Goal: Task Accomplishment & Management: Manage account settings

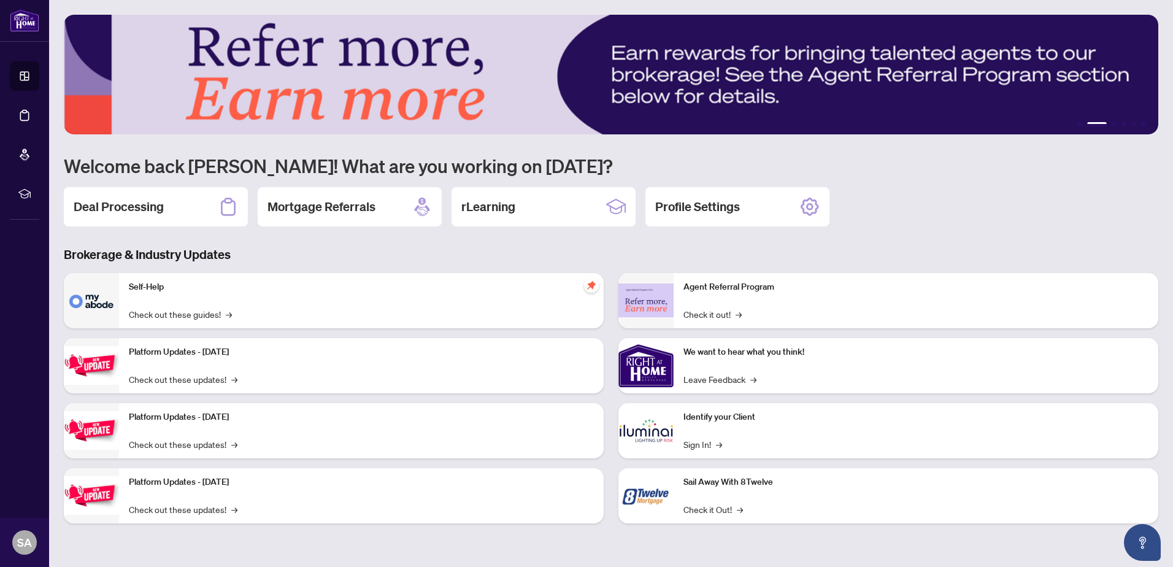
click at [790, 255] on h3 "Brokerage & Industry Updates" at bounding box center [611, 254] width 1095 height 17
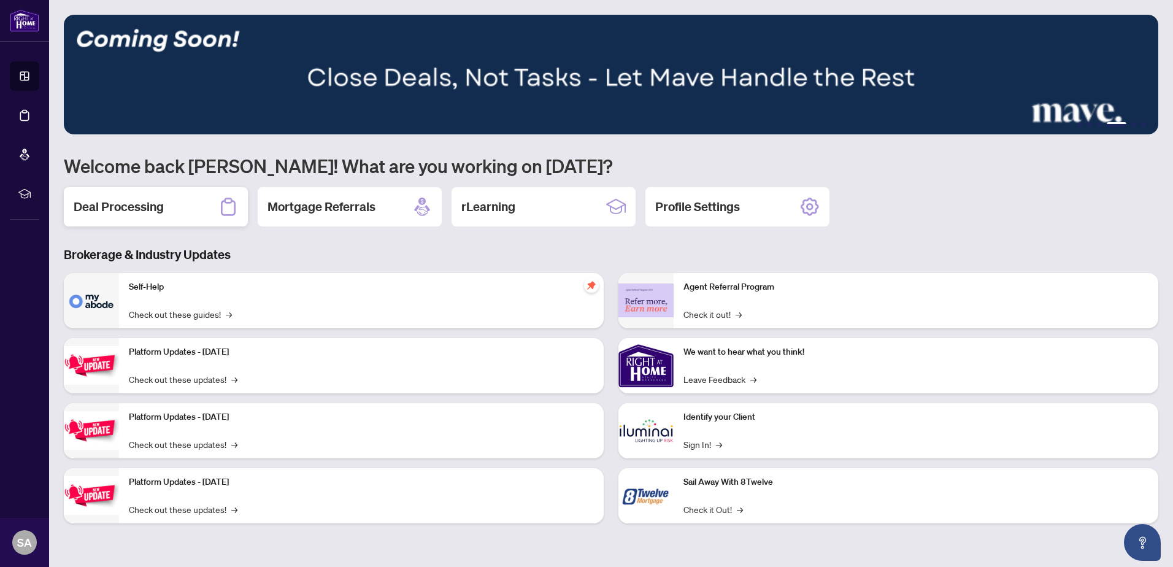
click at [119, 217] on div "Deal Processing" at bounding box center [156, 206] width 184 height 39
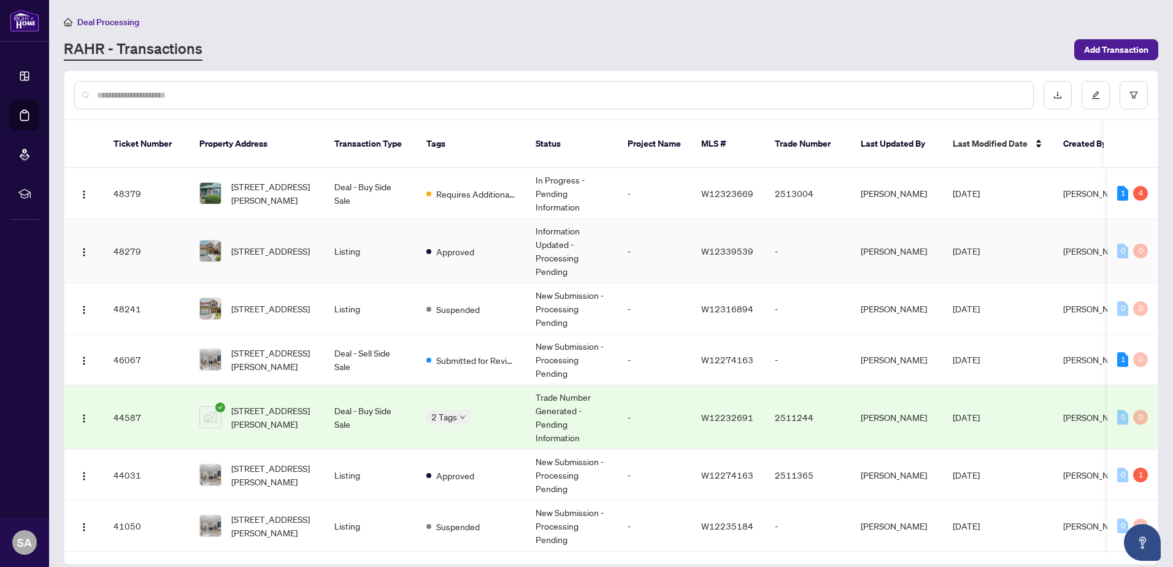
click at [478, 240] on td "Approved" at bounding box center [471, 251] width 109 height 64
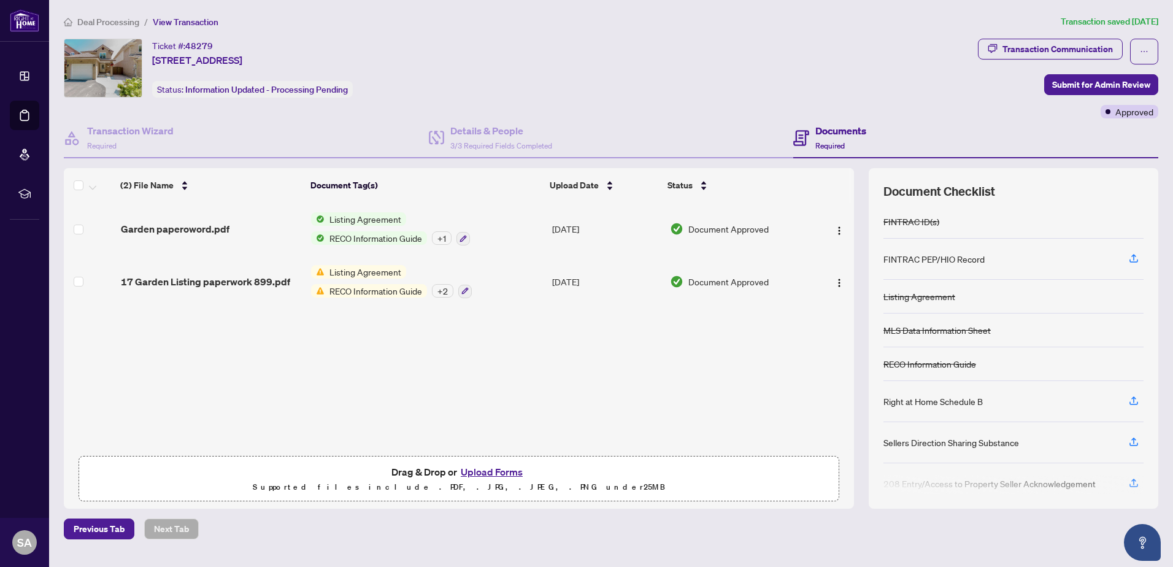
click at [517, 472] on button "Upload Forms" at bounding box center [491, 472] width 69 height 16
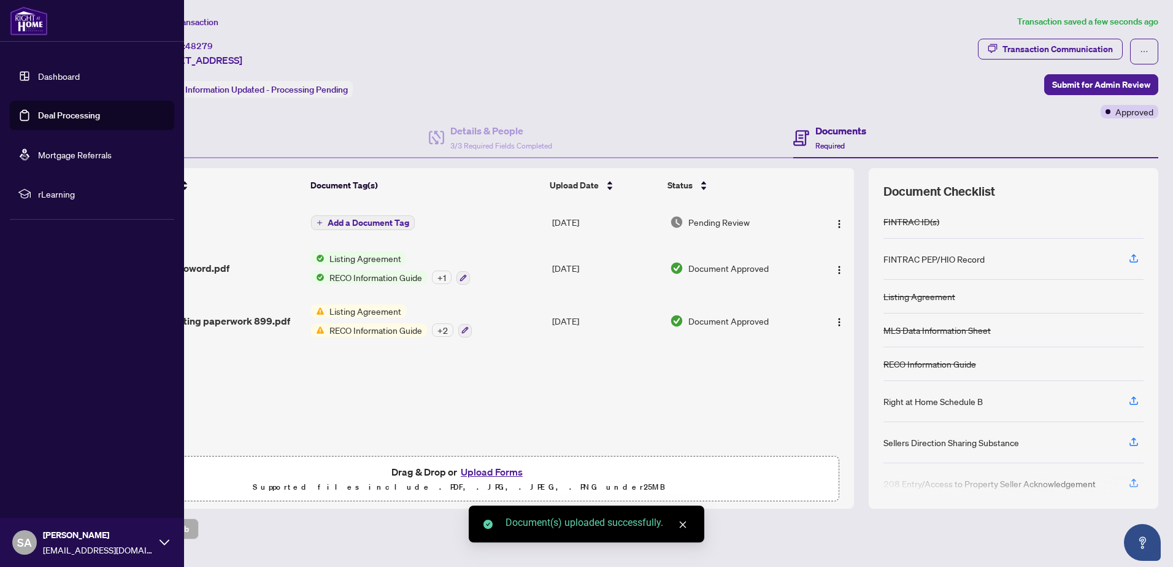
click at [31, 18] on img at bounding box center [29, 20] width 38 height 29
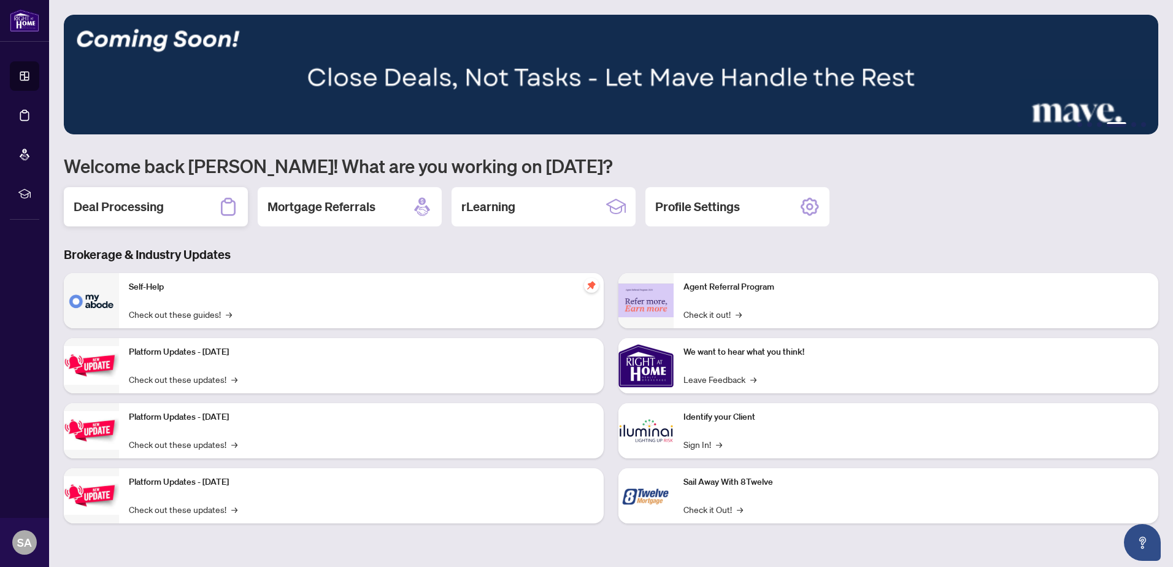
click at [190, 206] on div "Deal Processing" at bounding box center [156, 206] width 184 height 39
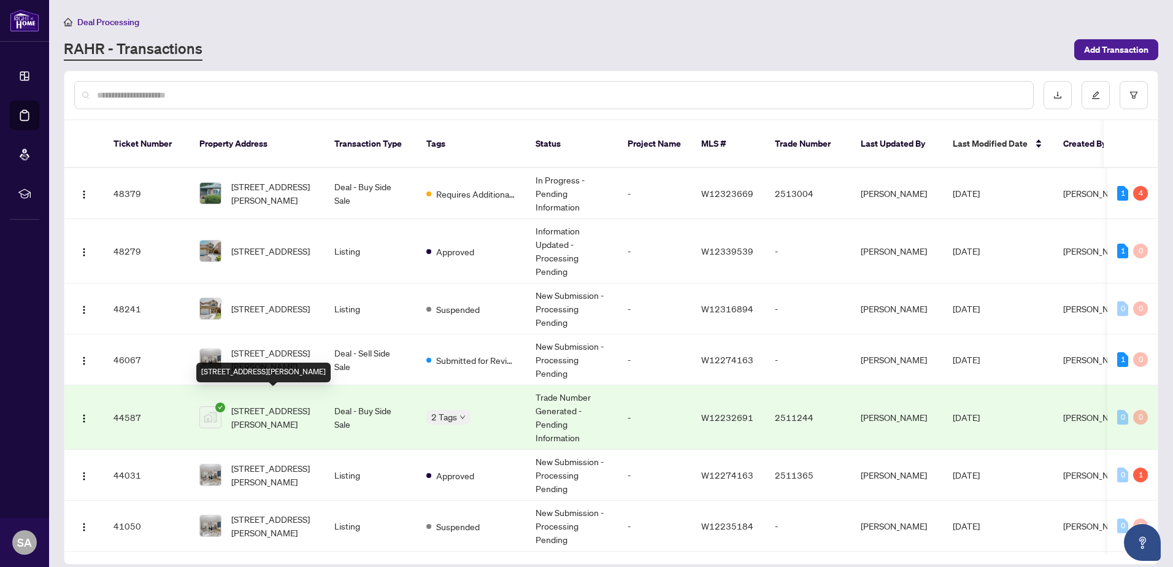
click at [257, 407] on span "179 Archdekin Dr, Brampton, ON L6V 1Y8, Canada" at bounding box center [272, 417] width 83 height 27
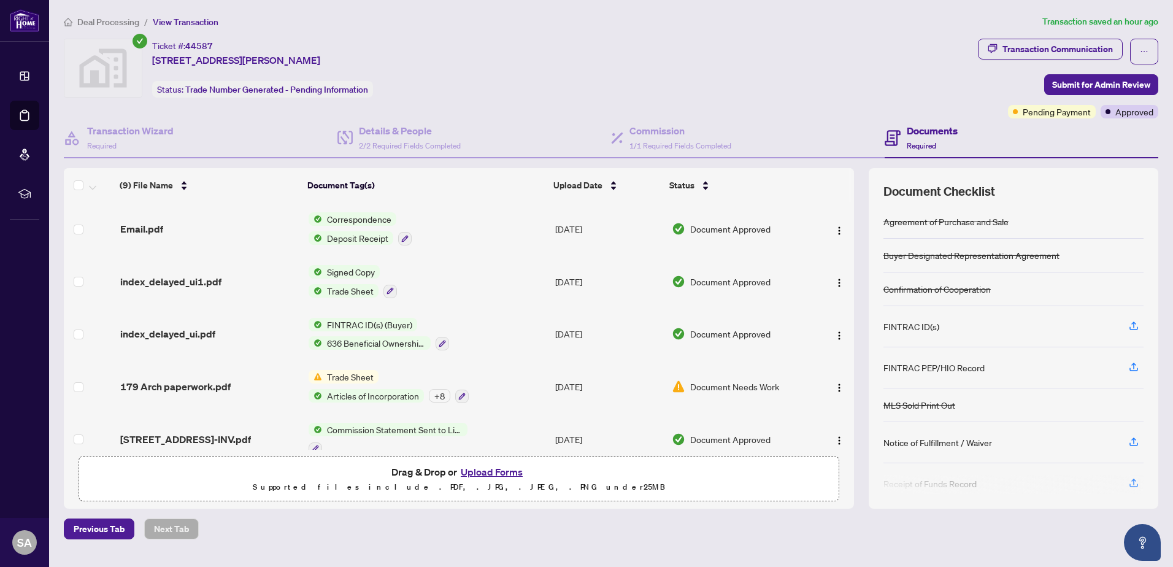
click at [175, 287] on span "index_delayed_ui1.pdf" at bounding box center [170, 281] width 101 height 15
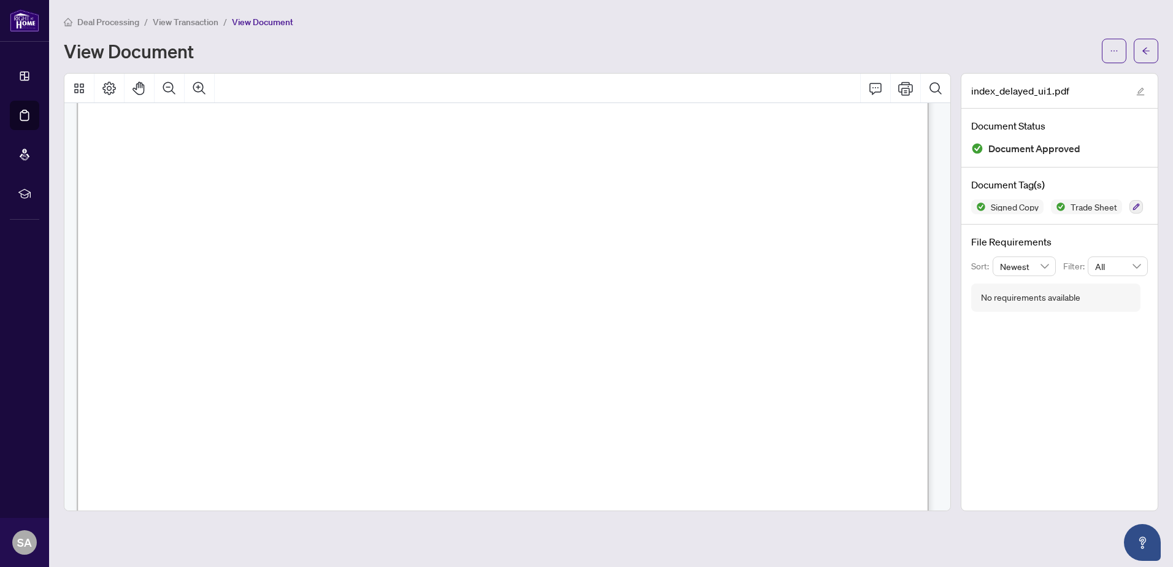
scroll to position [184, 0]
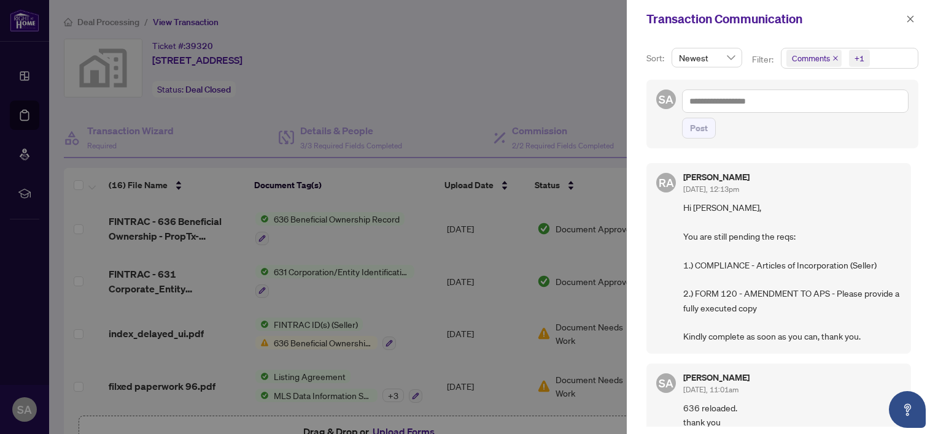
scroll to position [61, 0]
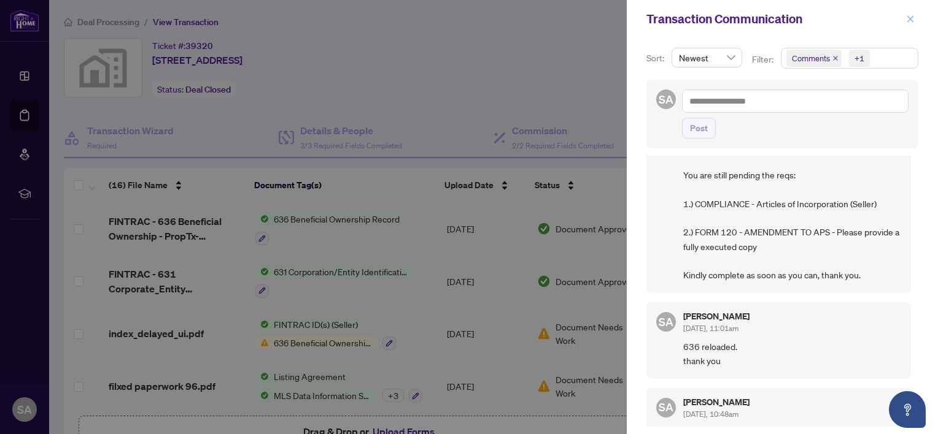
click at [910, 20] on icon "close" at bounding box center [910, 19] width 9 height 9
